Goal: Navigation & Orientation: Find specific page/section

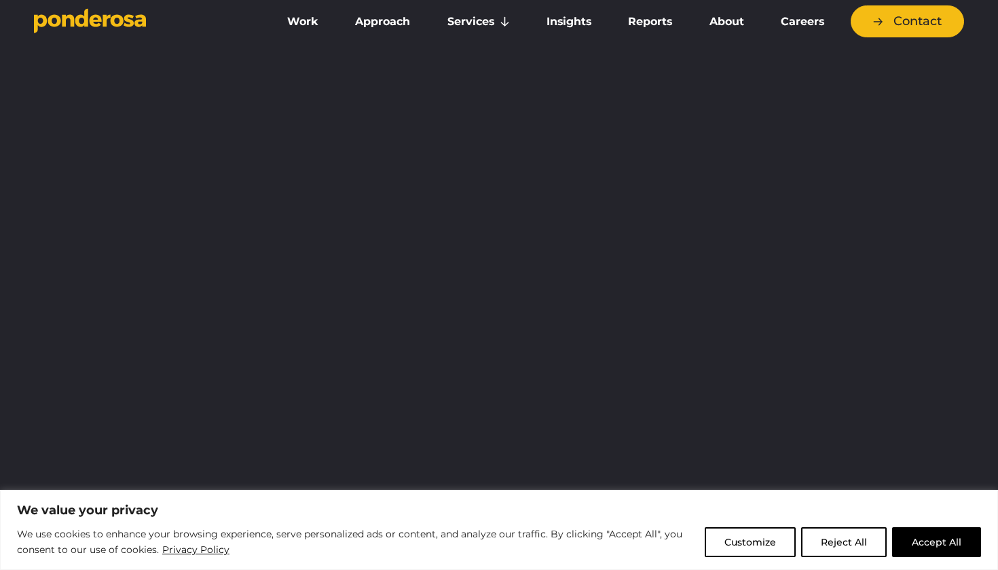
scroll to position [5, 0]
click at [945, 545] on button "Accept All" at bounding box center [936, 542] width 89 height 30
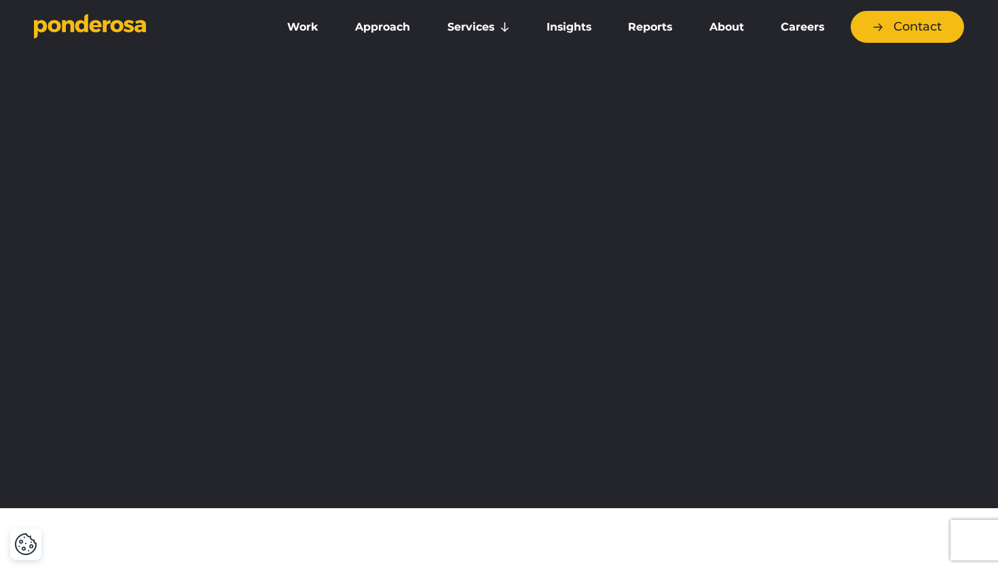
scroll to position [0, 0]
click at [729, 26] on link "About" at bounding box center [726, 27] width 66 height 29
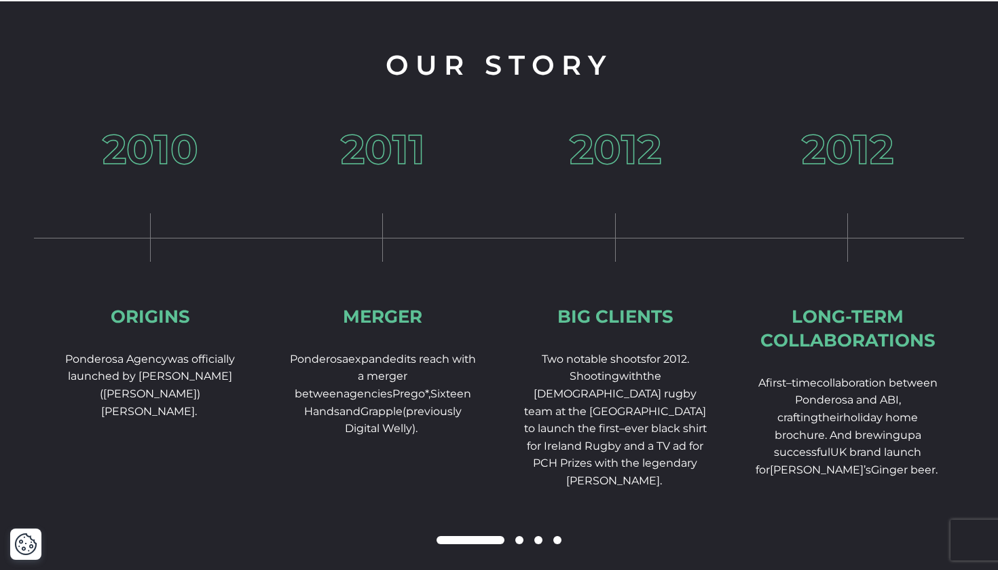
scroll to position [1982, 0]
click at [520, 544] on span at bounding box center [519, 540] width 8 height 8
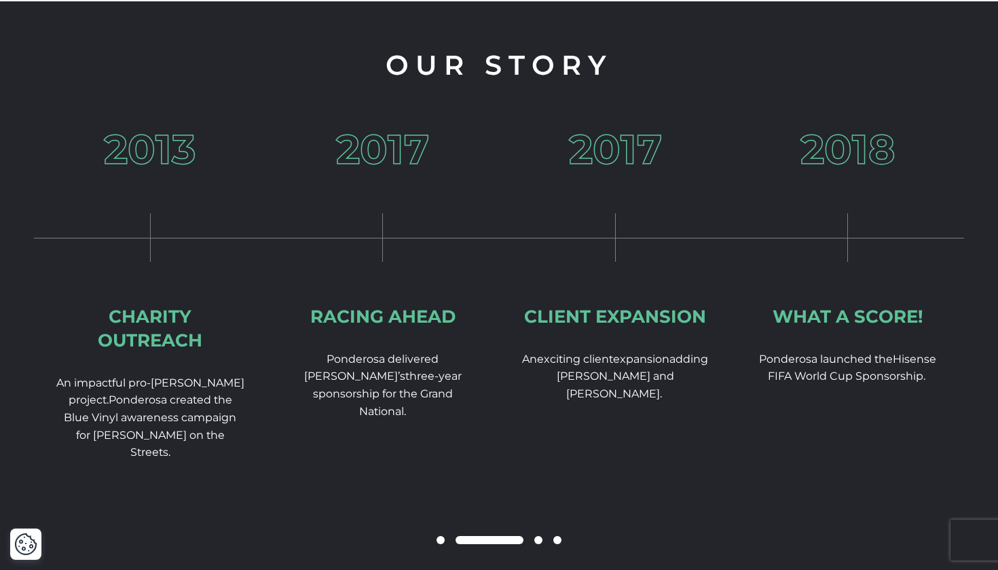
click at [538, 544] on span at bounding box center [538, 540] width 8 height 8
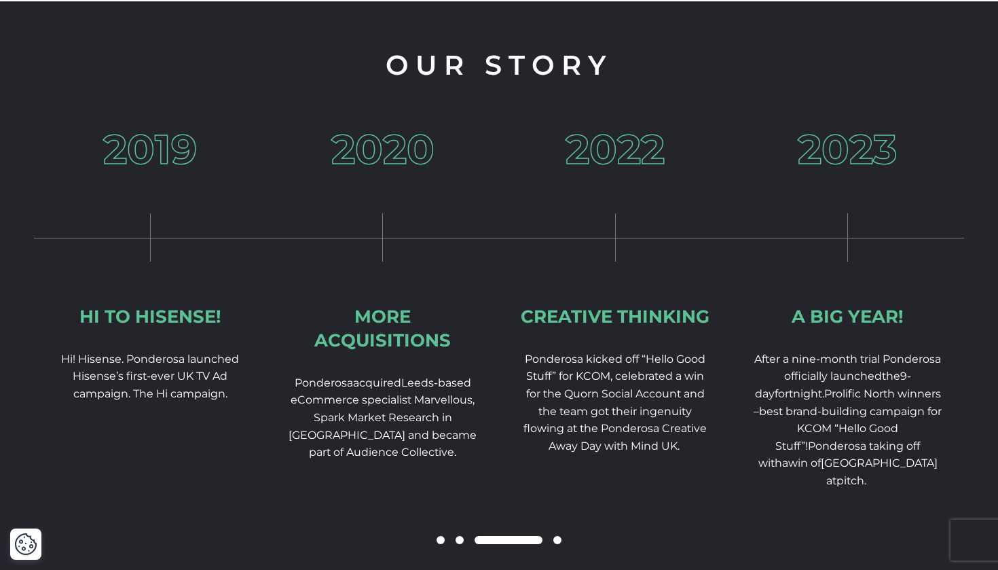
click at [561, 544] on span at bounding box center [557, 540] width 8 height 8
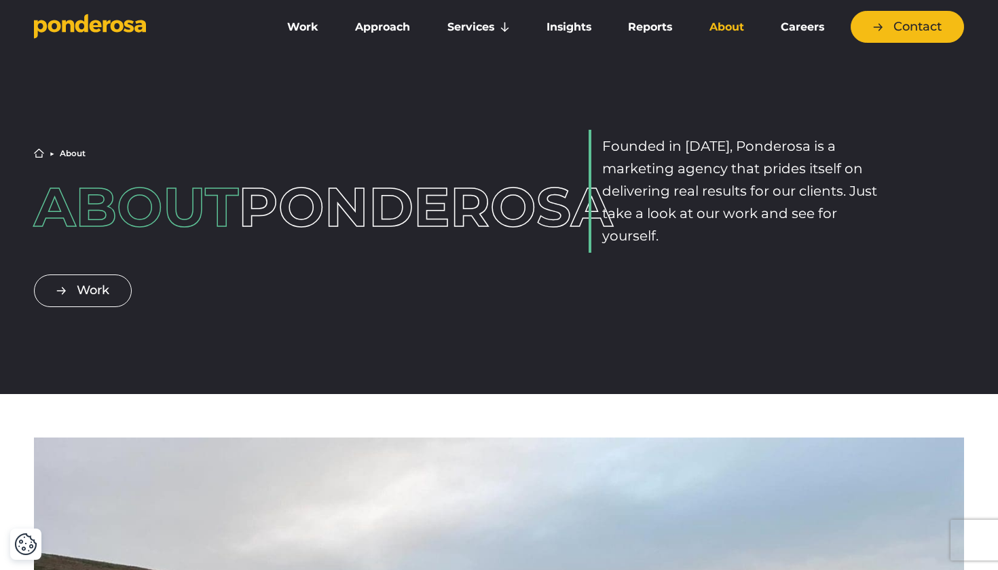
scroll to position [0, 0]
click at [104, 31] on icon "Go to homepage" at bounding box center [106, 26] width 7 height 12
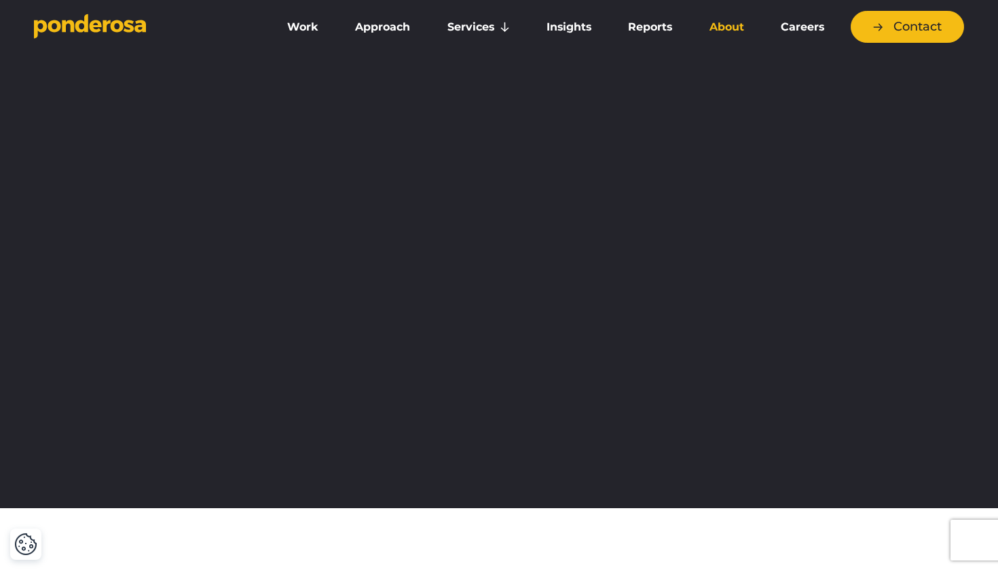
click at [727, 26] on link "About" at bounding box center [726, 27] width 66 height 29
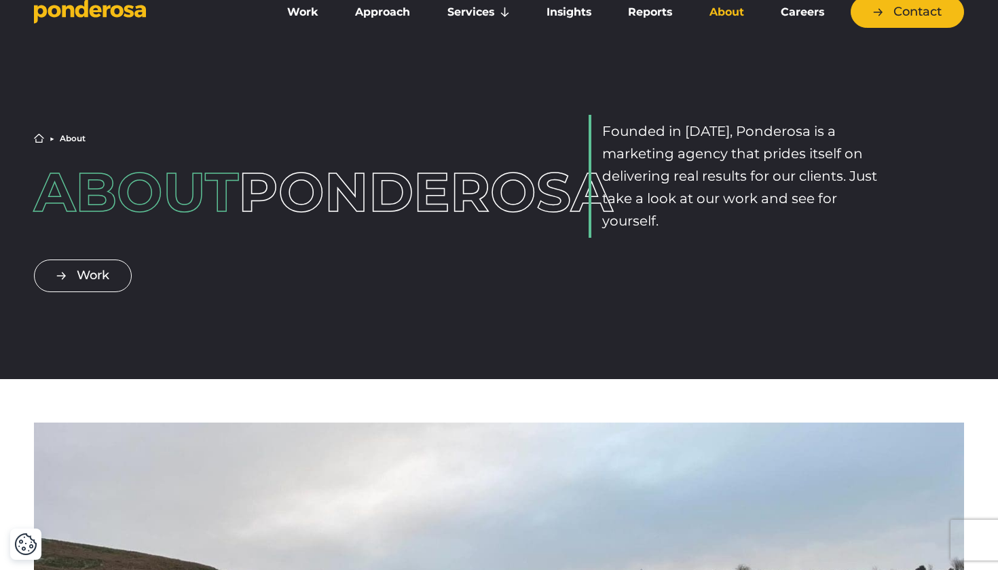
scroll to position [16, 0]
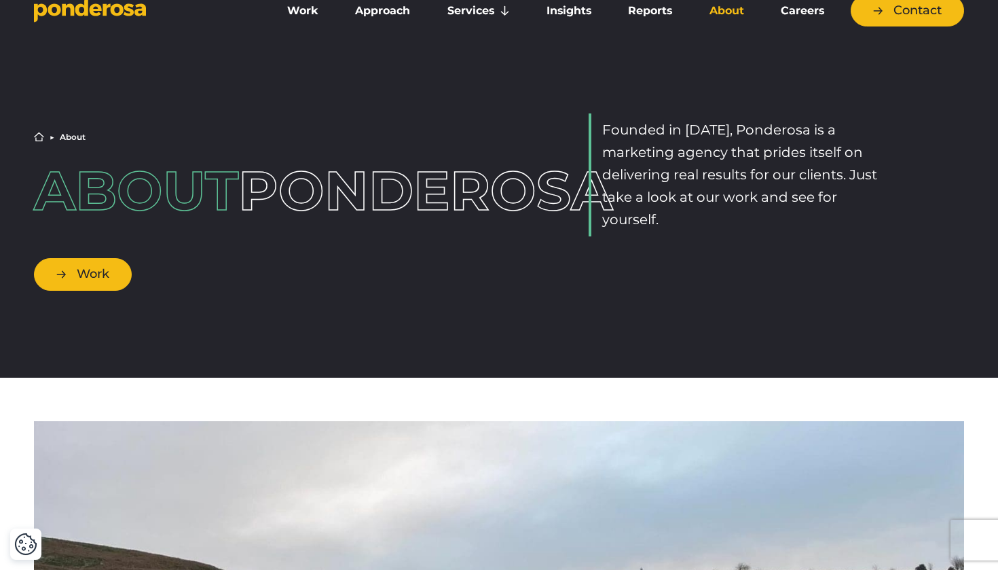
click at [88, 290] on link "Work" at bounding box center [83, 274] width 98 height 32
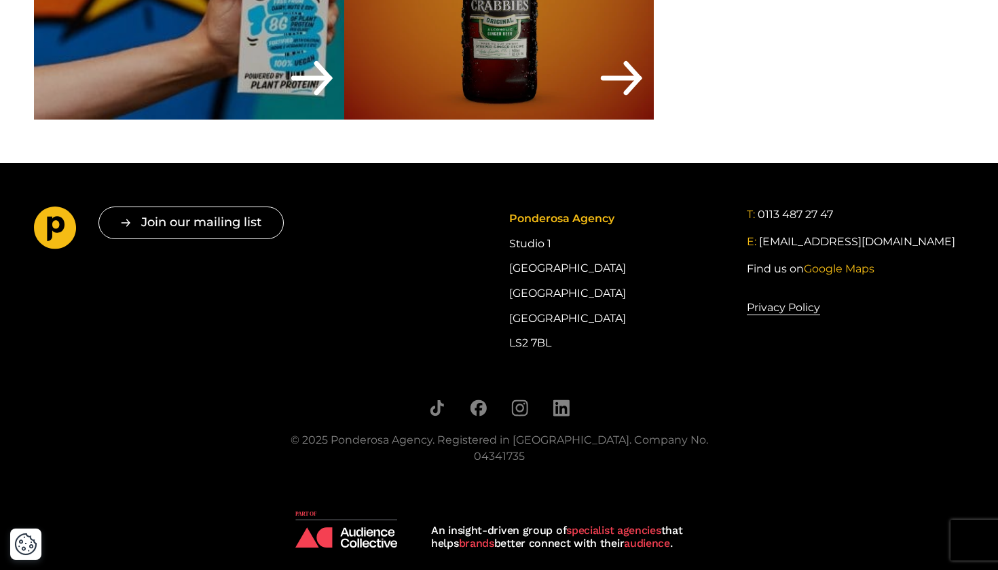
scroll to position [6231, 0]
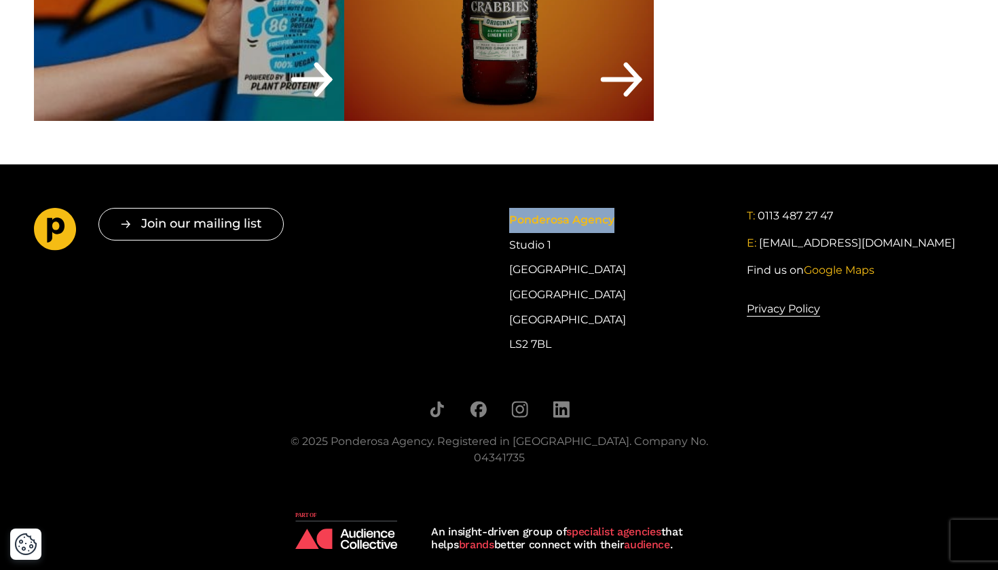
drag, startPoint x: 510, startPoint y: 220, endPoint x: 616, endPoint y: 220, distance: 105.9
click at [616, 220] on div "Ponderosa Agency Studio 1 Cross York Street Studios Cross York Street Leeds LS2…" at bounding box center [617, 282] width 217 height 149
